Goal: Check status: Check status

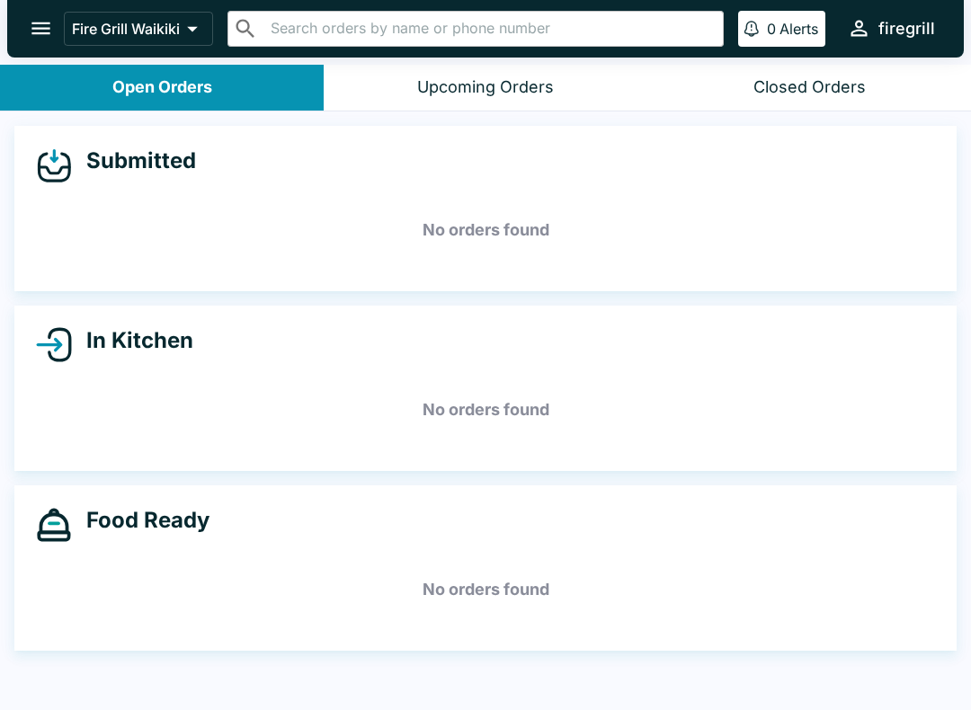
click at [814, 90] on div "Closed Orders" at bounding box center [809, 87] width 112 height 21
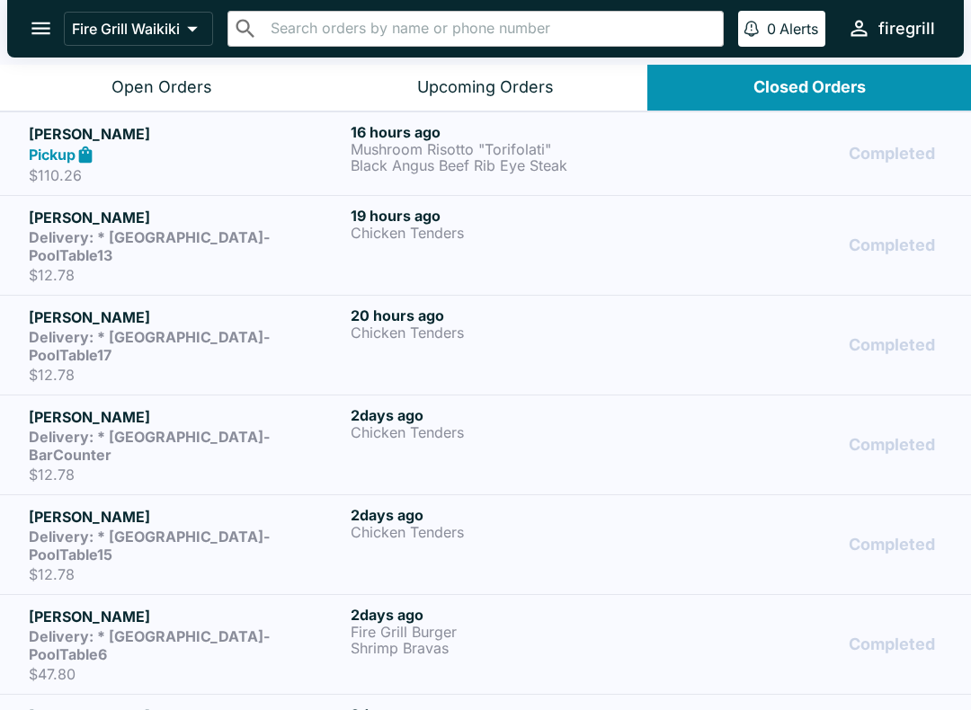
click at [163, 98] on button "Open Orders" at bounding box center [162, 88] width 324 height 46
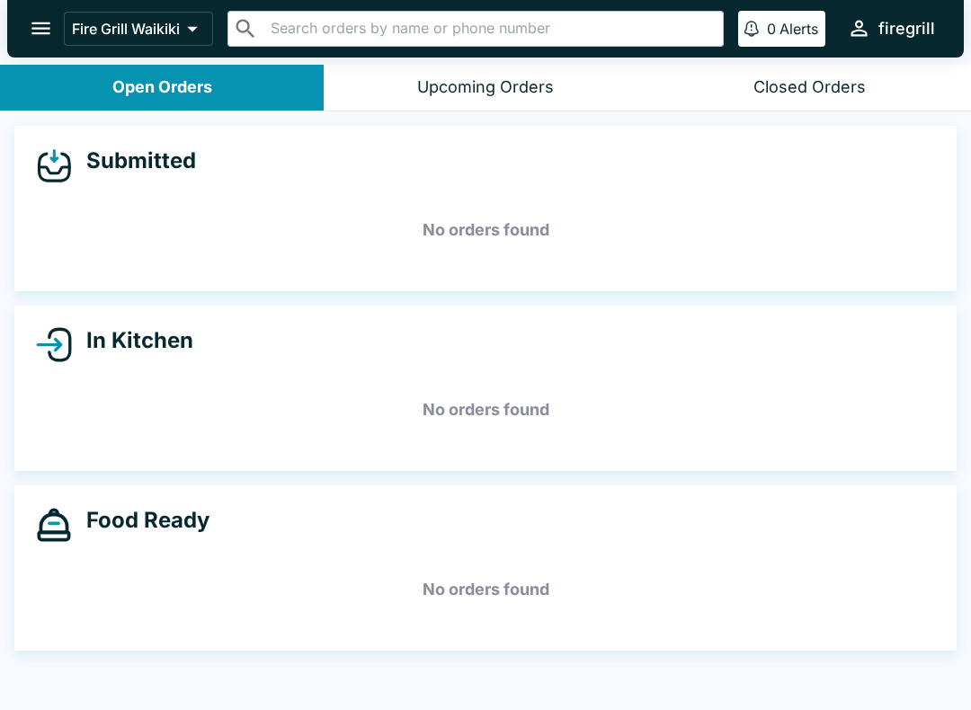
click at [826, 84] on div "Closed Orders" at bounding box center [809, 87] width 112 height 21
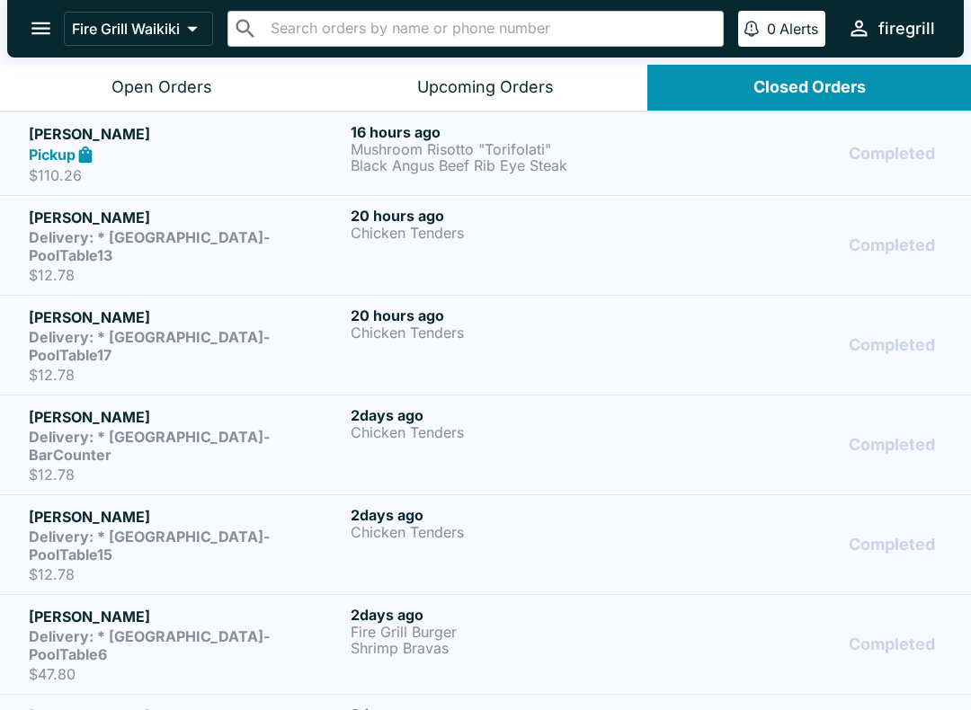
click at [476, 330] on div "20 hours ago Chicken Tenders" at bounding box center [508, 344] width 315 height 77
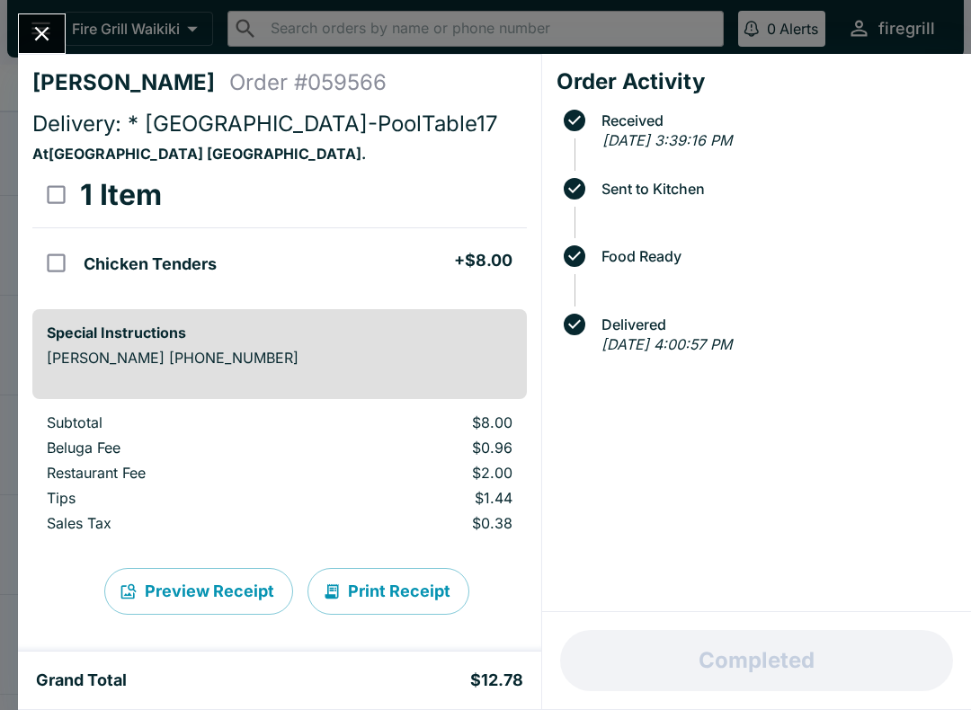
click at [47, 39] on icon "Close" at bounding box center [42, 34] width 14 height 14
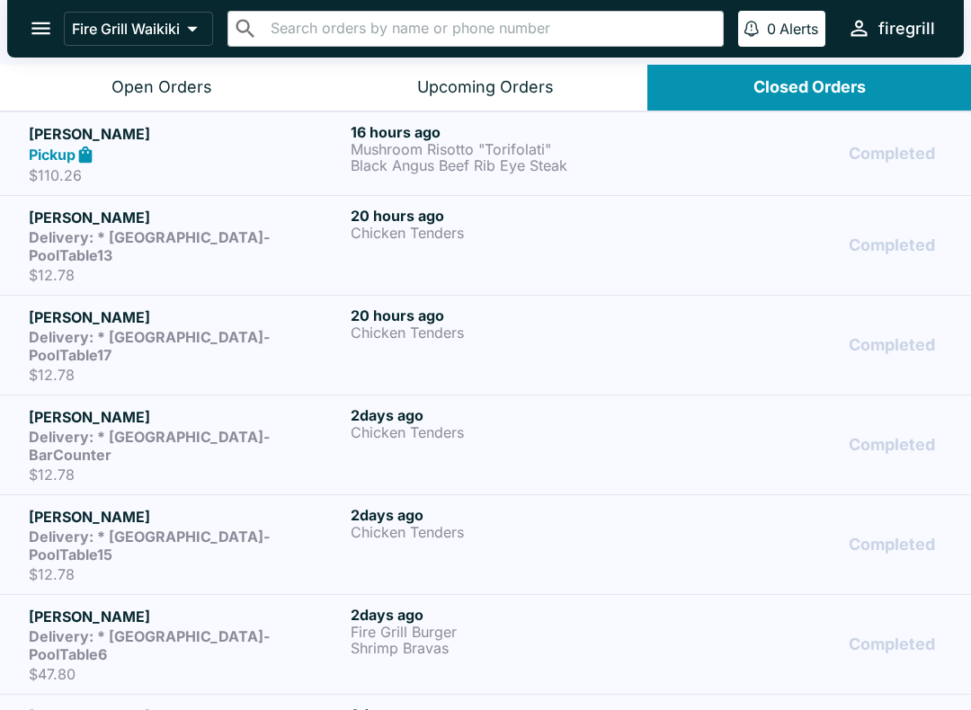
click at [221, 627] on strong "Delivery: * [GEOGRAPHIC_DATA]-PoolTable6" at bounding box center [149, 645] width 241 height 36
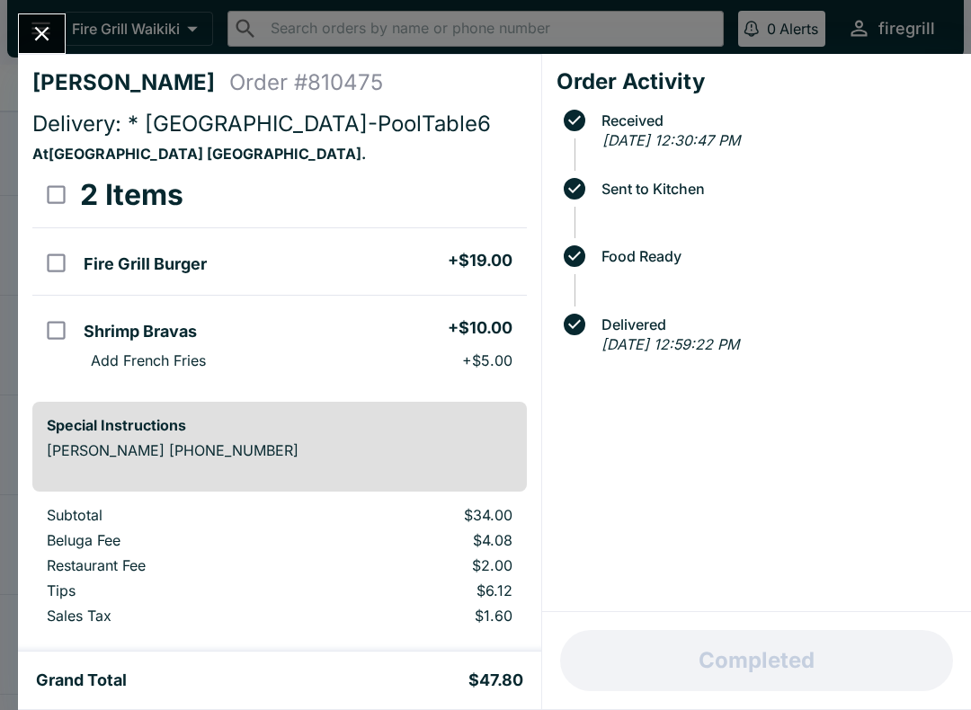
click at [41, 35] on icon "Close" at bounding box center [42, 34] width 14 height 14
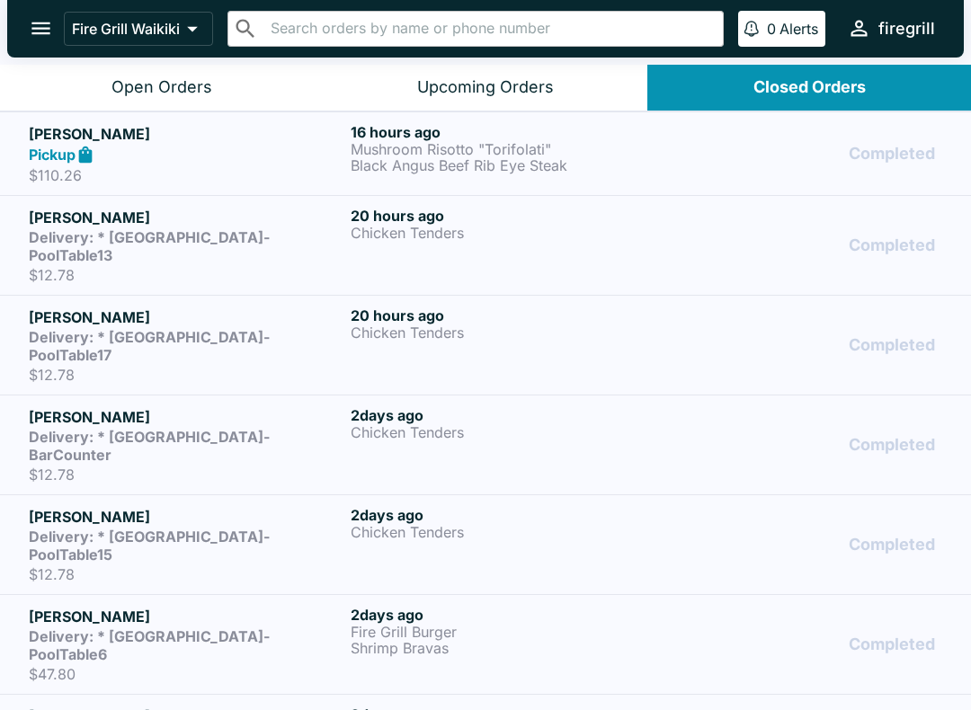
click at [318, 466] on p "$12.78" at bounding box center [186, 475] width 315 height 18
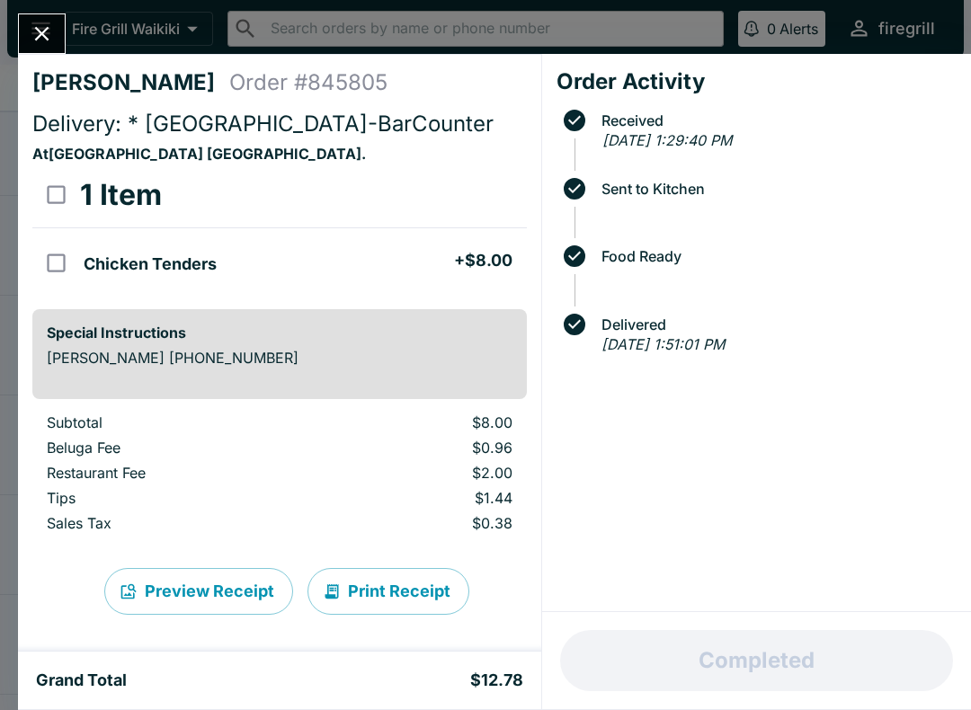
click at [28, 35] on button "Close" at bounding box center [42, 33] width 46 height 39
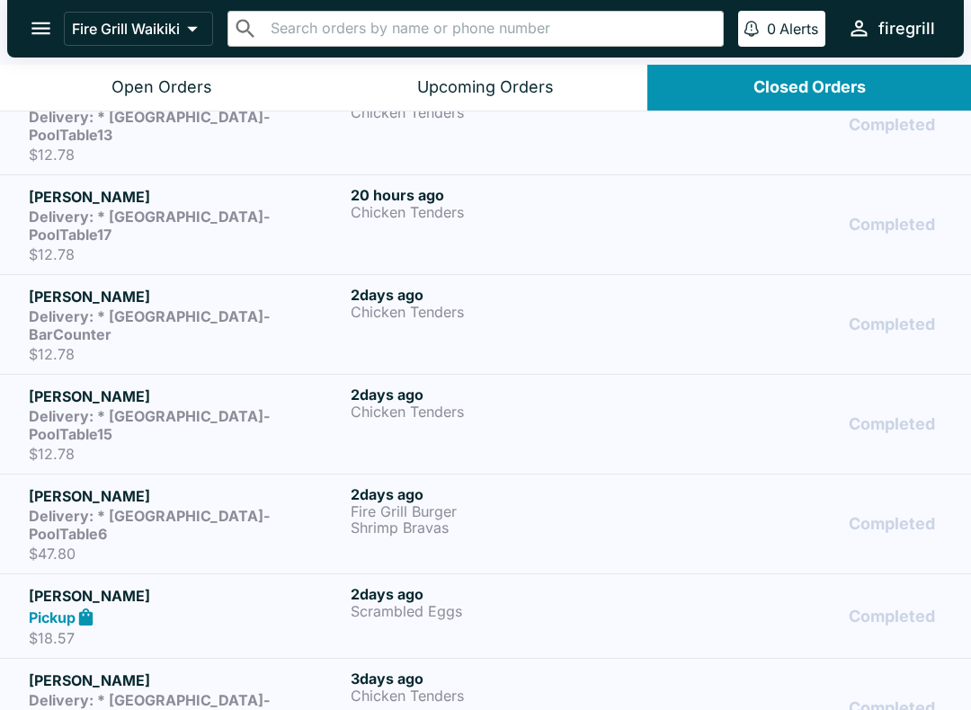
scroll to position [122, 0]
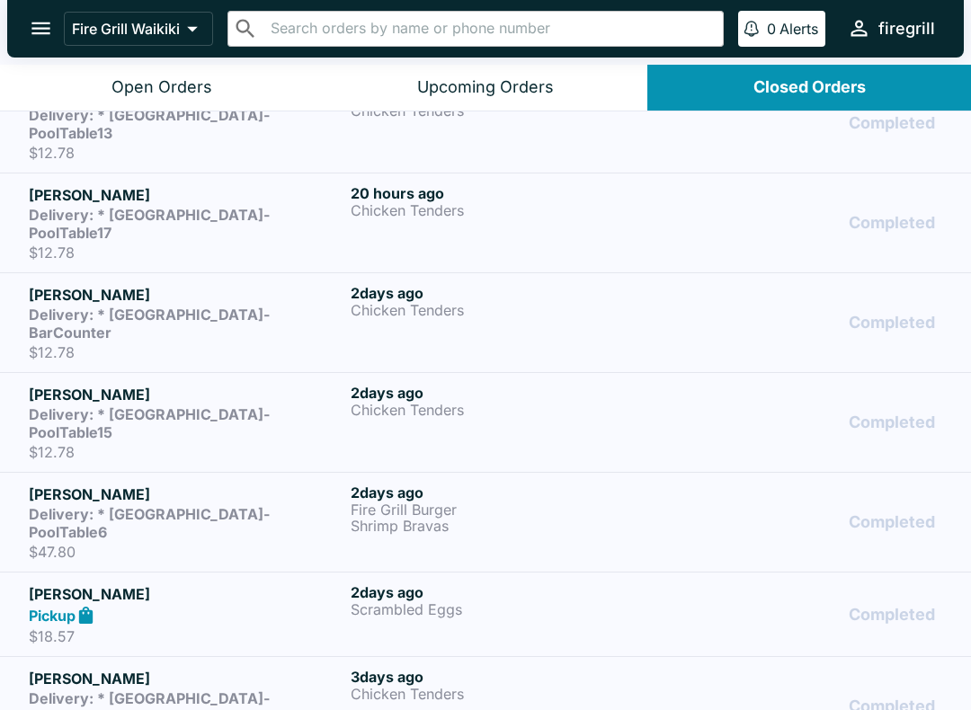
click at [212, 689] on strong "Delivery: * [GEOGRAPHIC_DATA]-BarCounter" at bounding box center [149, 707] width 241 height 36
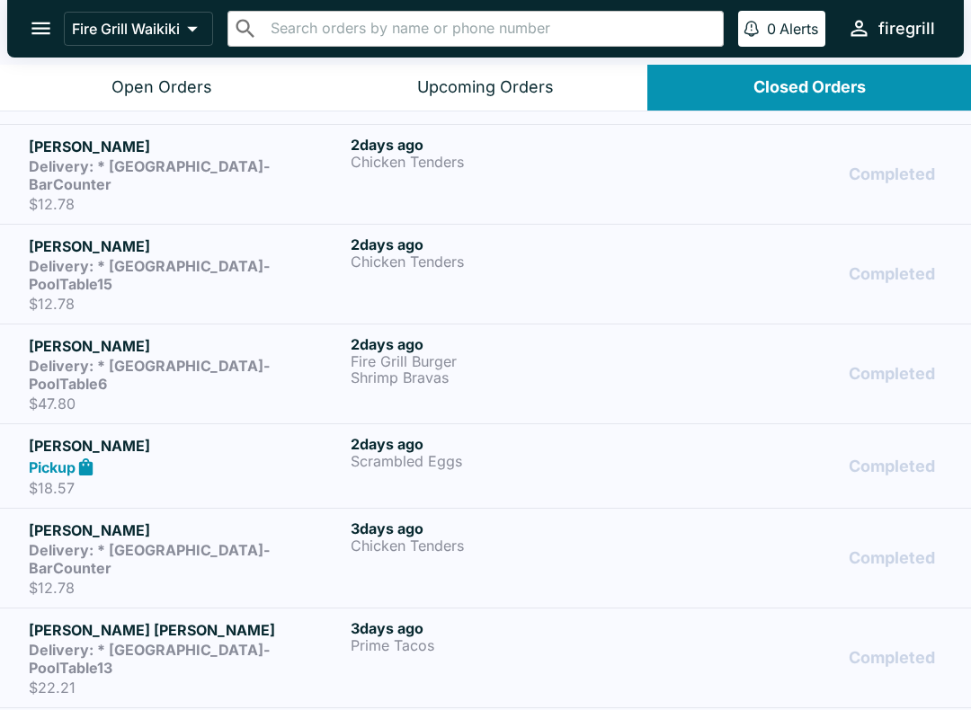
scroll to position [272, 0]
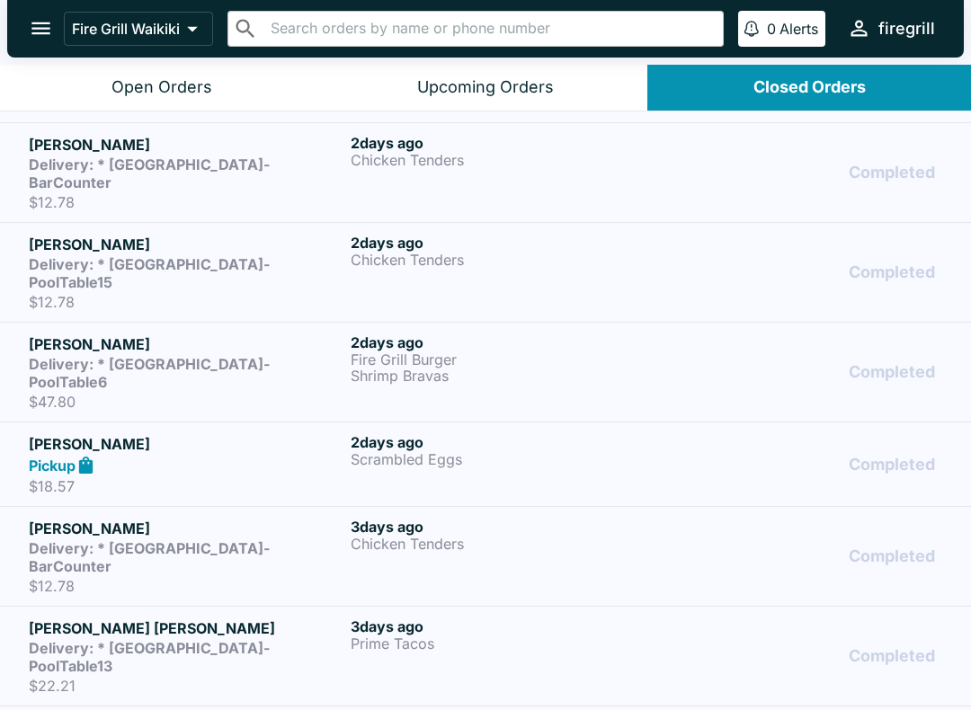
click at [209, 639] on strong "Delivery: * [GEOGRAPHIC_DATA]-PoolTable13" at bounding box center [149, 657] width 241 height 36
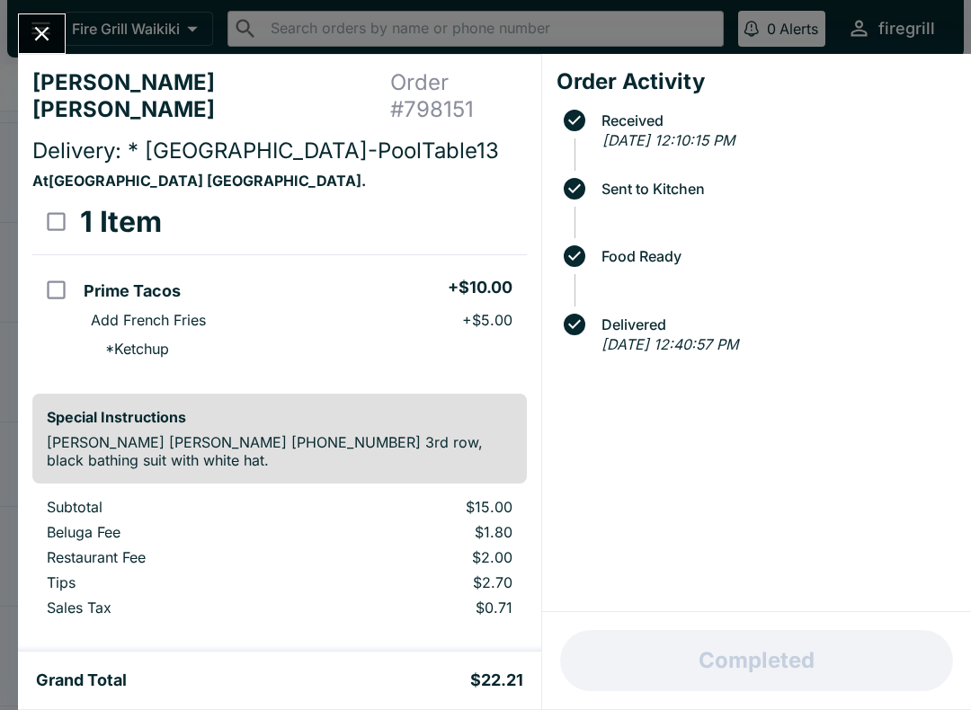
click at [32, 30] on icon "Close" at bounding box center [42, 34] width 24 height 24
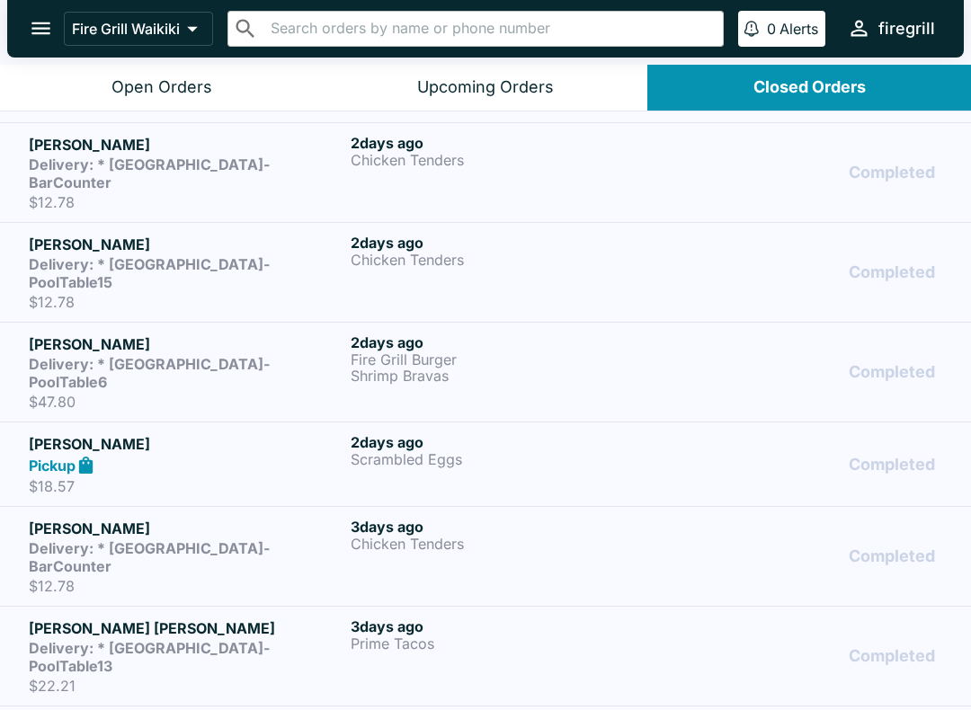
scroll to position [232, 0]
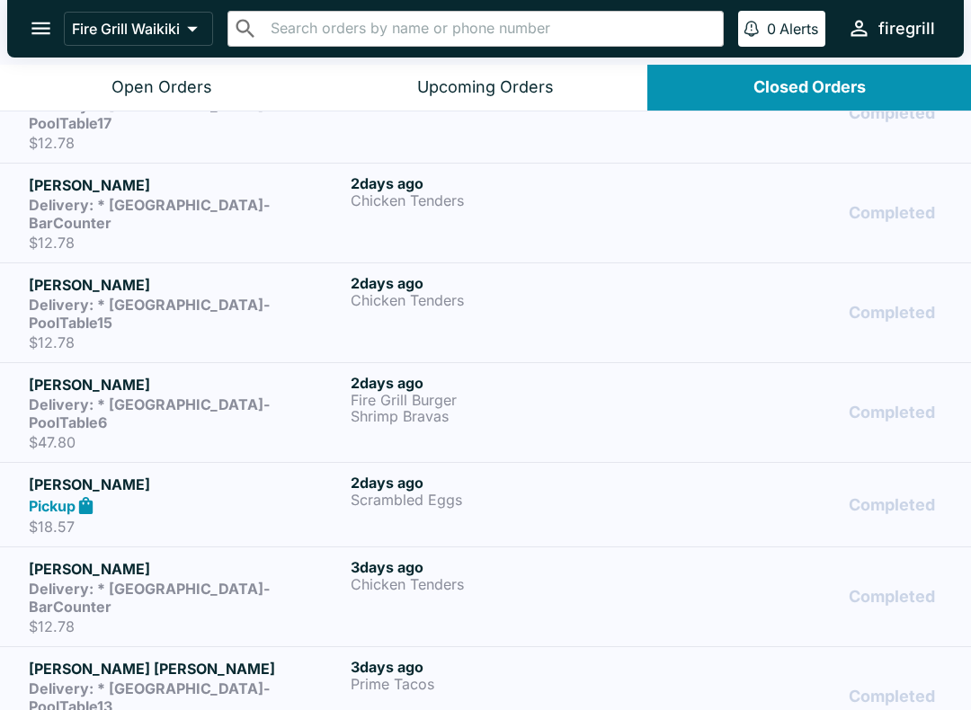
click at [144, 89] on div "Open Orders" at bounding box center [161, 87] width 101 height 21
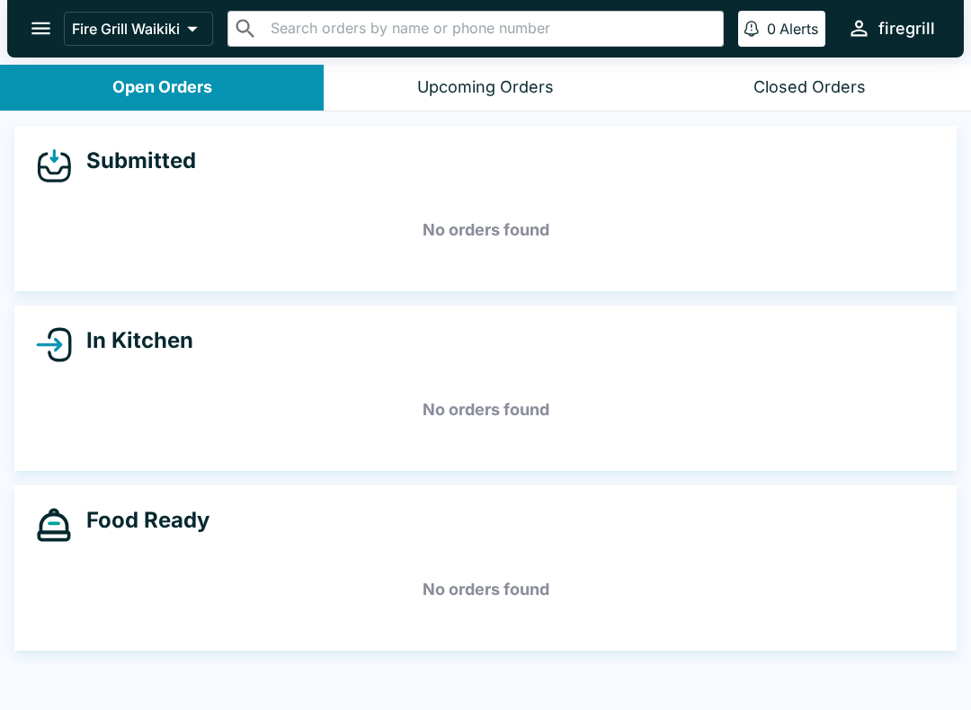
click at [842, 80] on div "Closed Orders" at bounding box center [809, 87] width 112 height 21
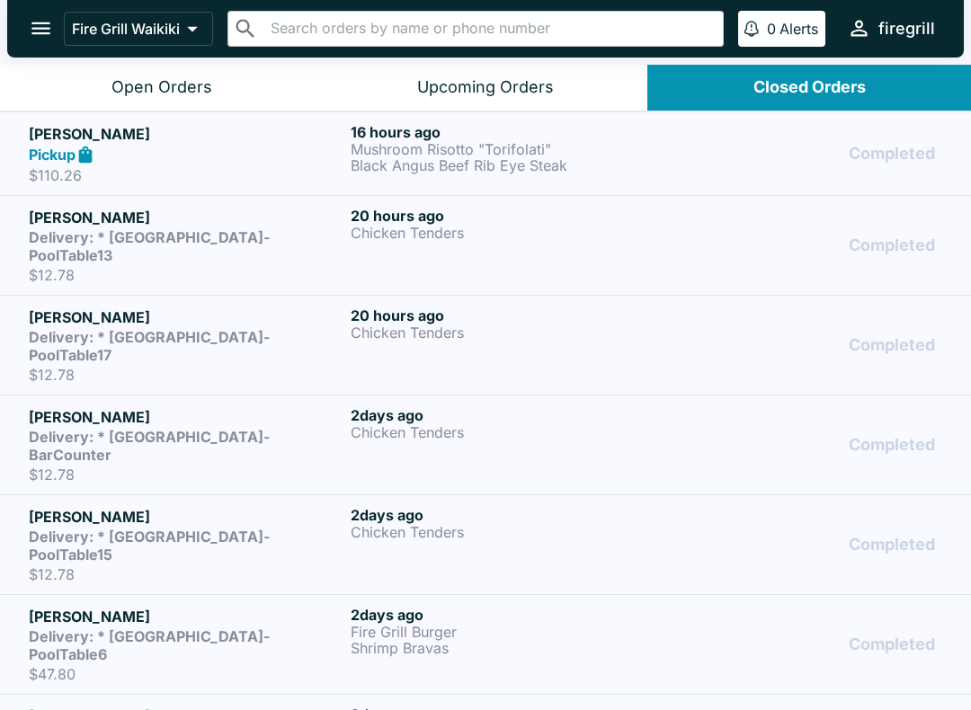
click at [458, 79] on div "Upcoming Orders" at bounding box center [485, 87] width 137 height 21
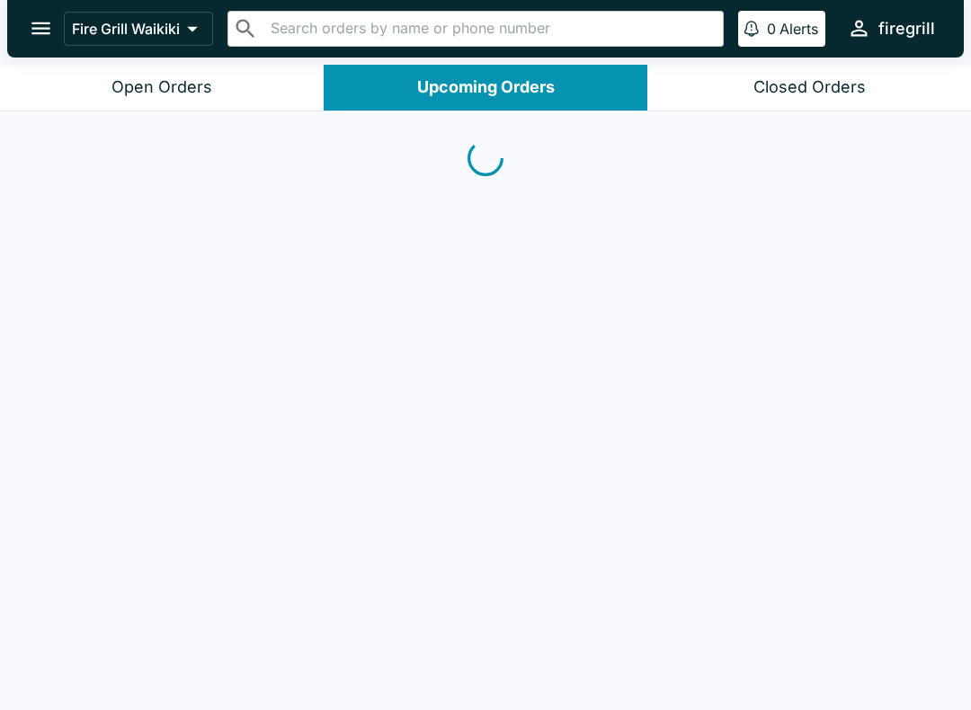
click at [108, 71] on button "Open Orders" at bounding box center [162, 88] width 324 height 46
